Goal: Download file/media

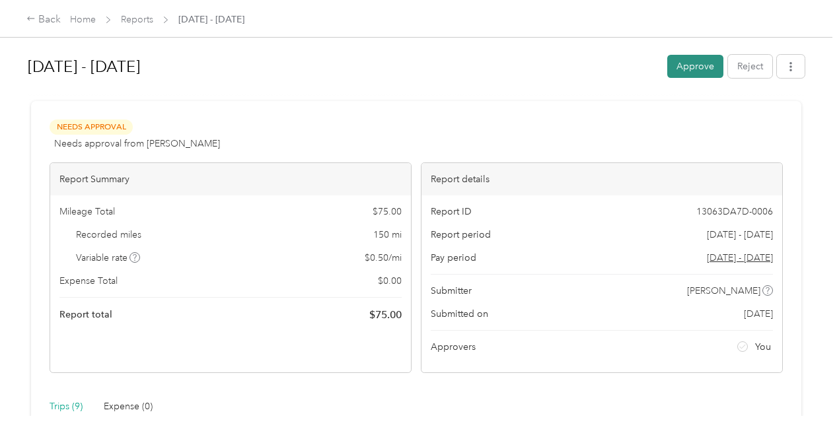
click at [687, 72] on button "Approve" at bounding box center [695, 66] width 56 height 23
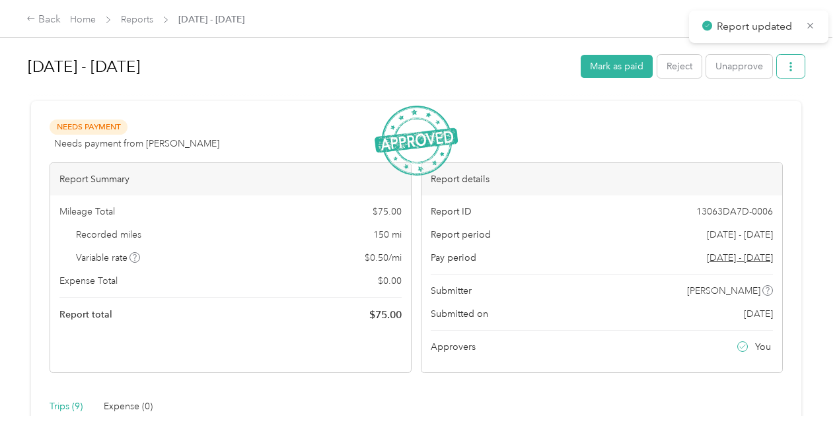
click at [789, 71] on icon "button" at bounding box center [790, 66] width 3 height 9
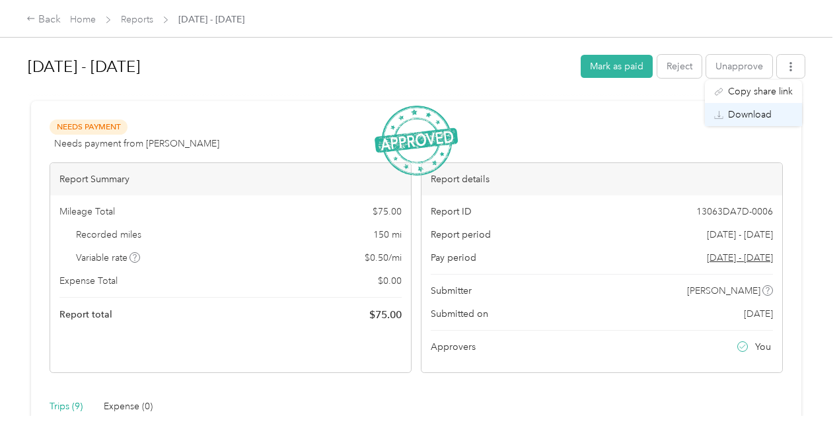
click at [752, 112] on span "Download" at bounding box center [750, 115] width 44 height 14
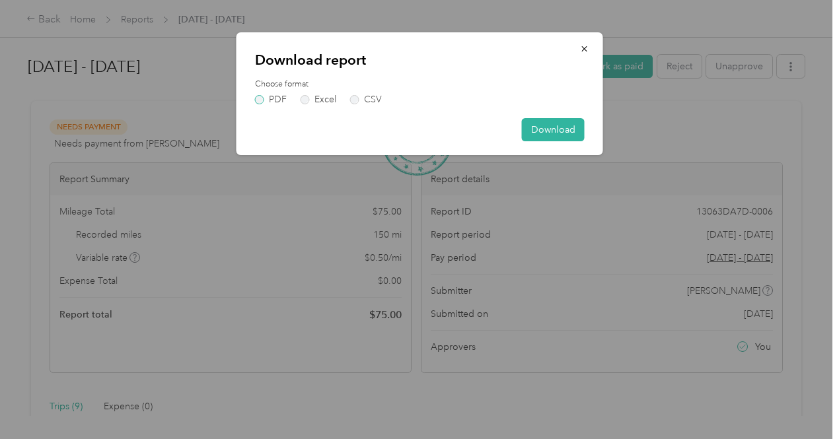
click at [261, 101] on label "PDF" at bounding box center [271, 99] width 32 height 9
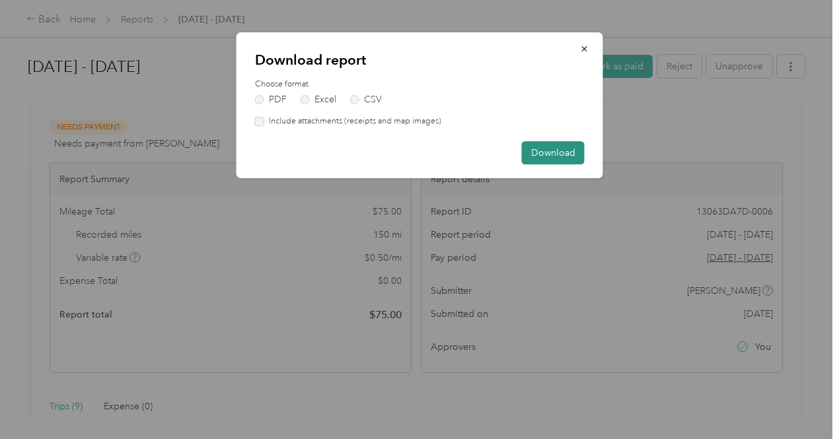
click at [553, 154] on button "Download" at bounding box center [553, 152] width 63 height 23
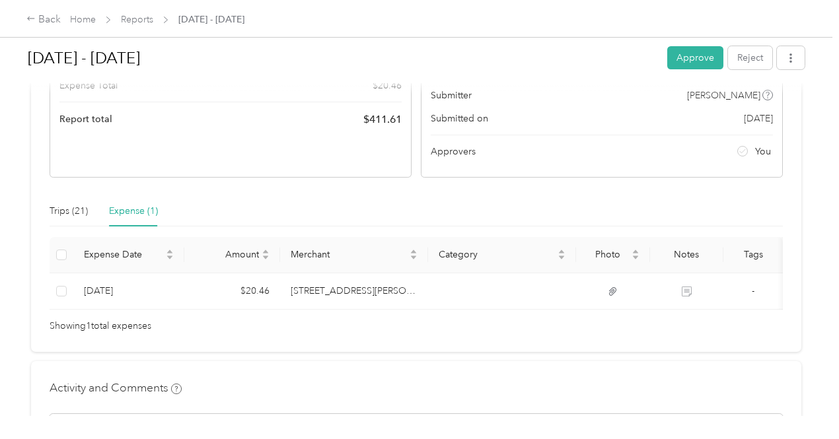
scroll to position [195, 0]
click at [129, 206] on div "Expense (1)" at bounding box center [133, 211] width 49 height 15
click at [678, 58] on button "Approve" at bounding box center [695, 57] width 56 height 23
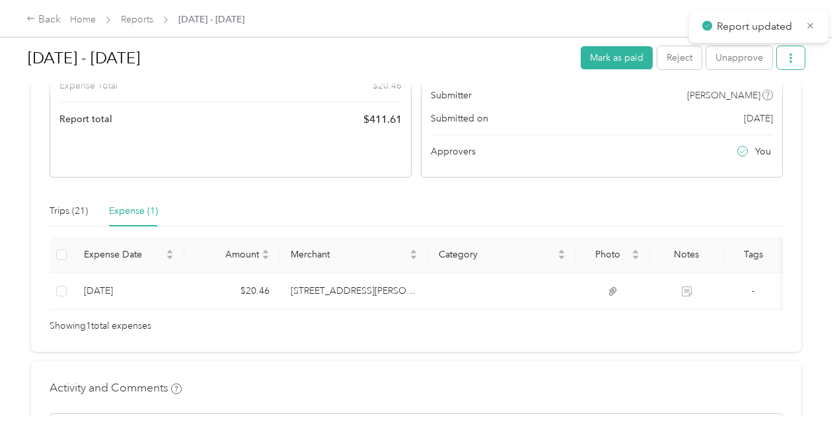
click at [790, 57] on icon "button" at bounding box center [790, 57] width 9 height 9
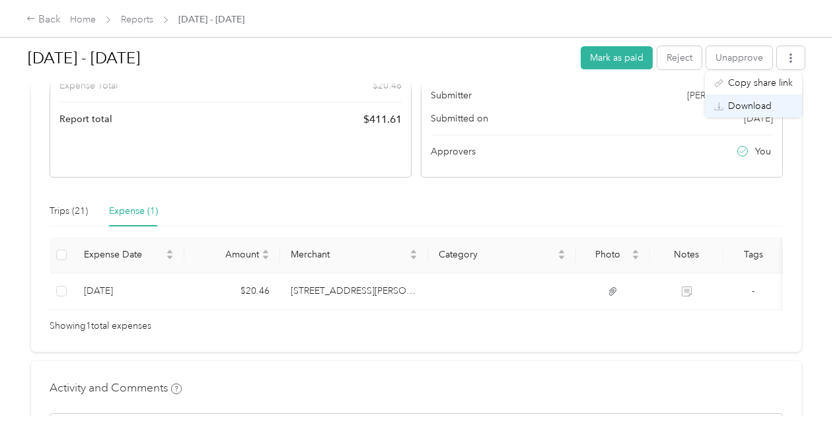
click at [744, 105] on span "Download" at bounding box center [750, 106] width 44 height 14
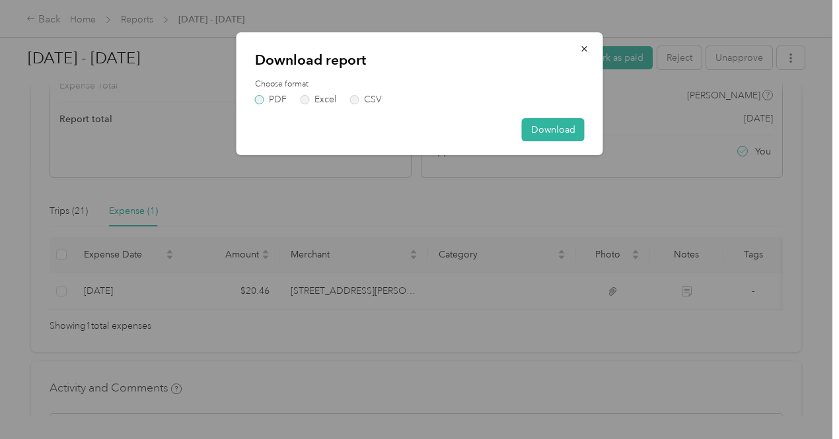
click at [264, 100] on label "PDF" at bounding box center [271, 99] width 32 height 9
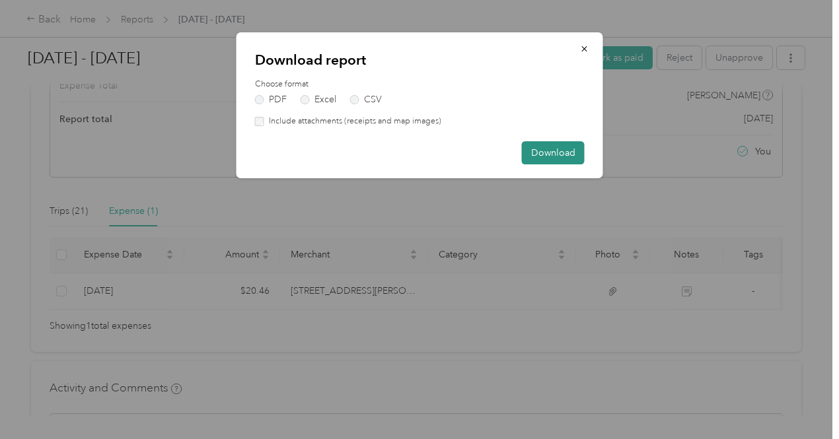
click at [538, 151] on button "Download" at bounding box center [553, 152] width 63 height 23
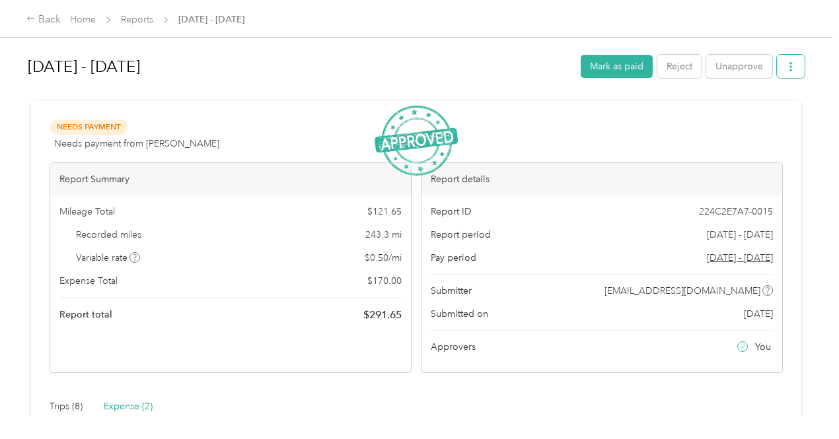
click at [786, 65] on icon "button" at bounding box center [790, 66] width 9 height 9
click at [758, 118] on span "Download" at bounding box center [750, 115] width 44 height 14
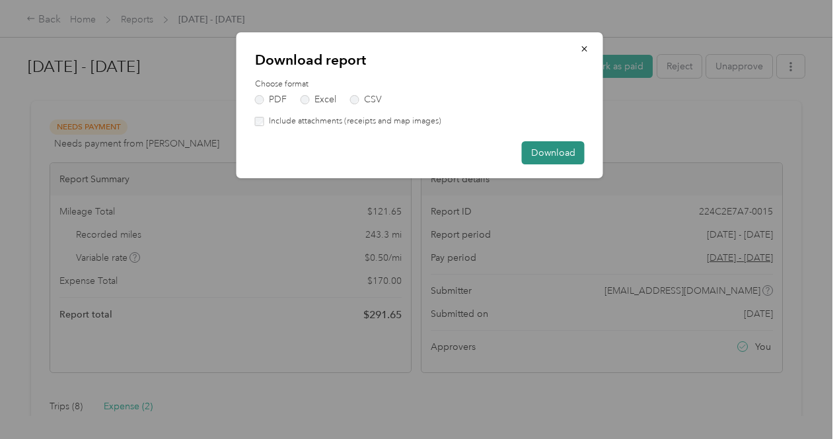
click at [555, 153] on button "Download" at bounding box center [553, 152] width 63 height 23
